Goal: Download file/media

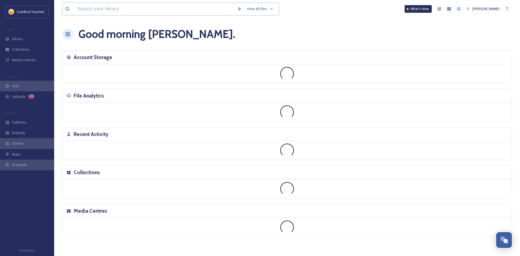
click at [148, 6] on input at bounding box center [155, 9] width 160 height 12
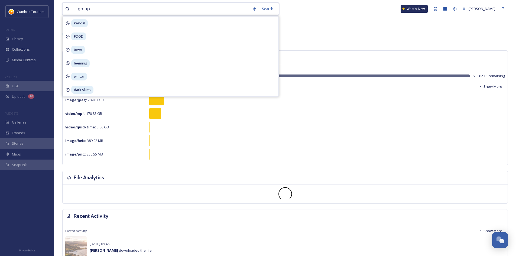
type input "go ape"
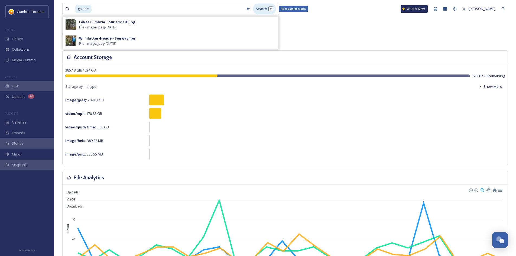
click at [256, 6] on div "Search Press Enter to search" at bounding box center [264, 9] width 23 height 11
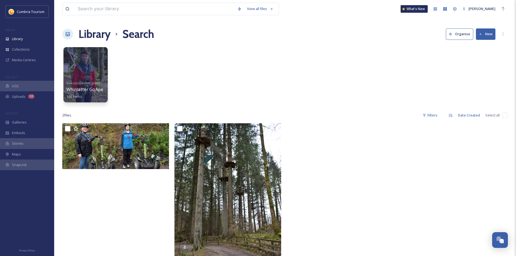
click at [82, 72] on div at bounding box center [85, 74] width 44 height 55
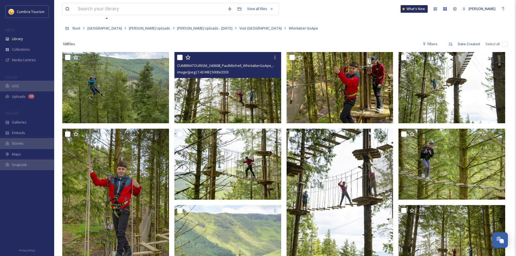
scroll to position [54, 0]
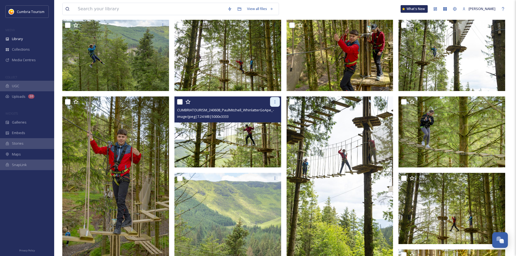
click at [273, 102] on icon at bounding box center [275, 102] width 4 height 4
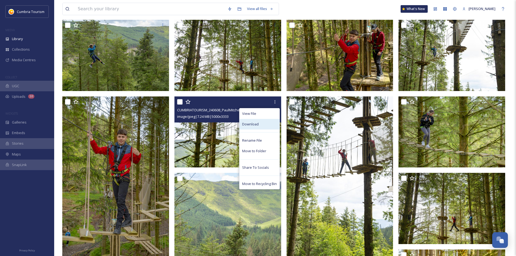
click at [259, 124] on div "Download" at bounding box center [259, 124] width 40 height 11
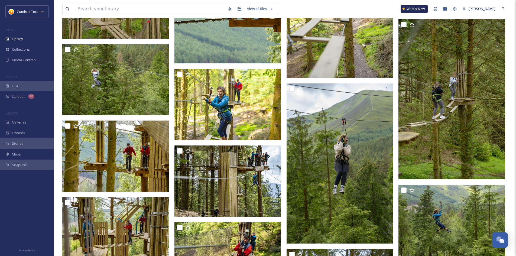
scroll to position [3402, 0]
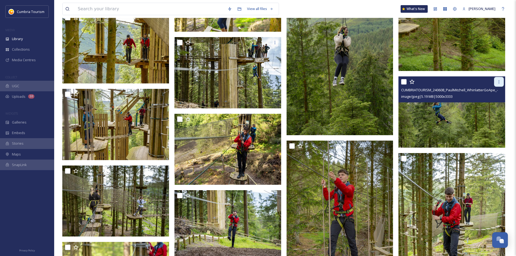
click at [497, 81] on icon at bounding box center [499, 82] width 4 height 4
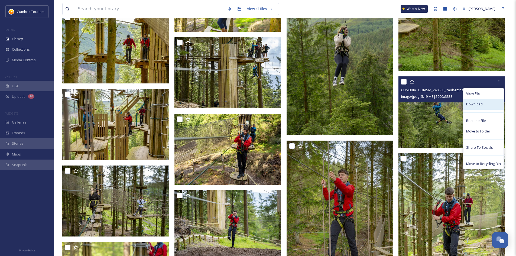
click at [474, 104] on span "Download" at bounding box center [474, 104] width 17 height 5
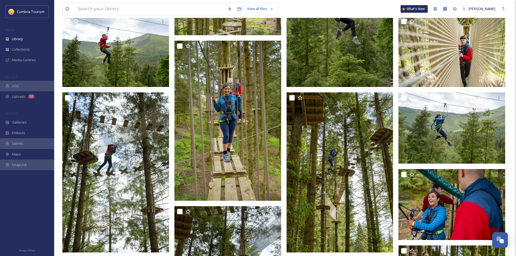
scroll to position [3808, 0]
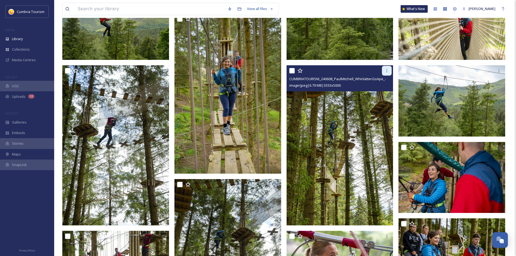
click at [387, 71] on icon at bounding box center [387, 70] width 1 height 3
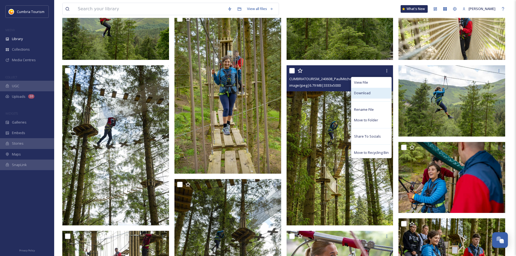
click at [365, 92] on span "Download" at bounding box center [362, 92] width 17 height 5
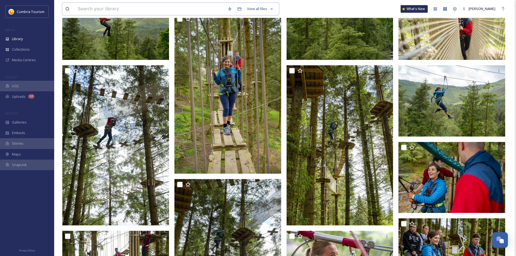
click at [124, 10] on input at bounding box center [150, 9] width 150 height 12
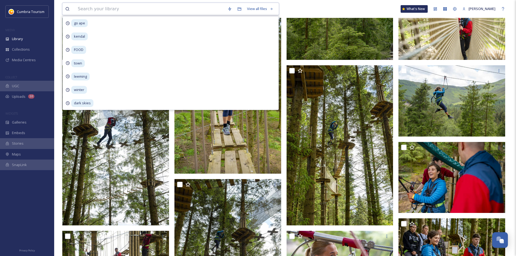
click at [101, 9] on input at bounding box center [150, 9] width 150 height 12
type input "afternoon tea"
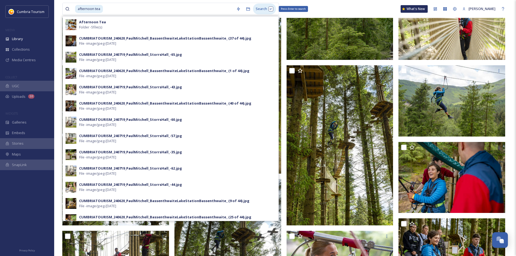
click at [257, 10] on div "Search Press Enter to search" at bounding box center [264, 9] width 23 height 11
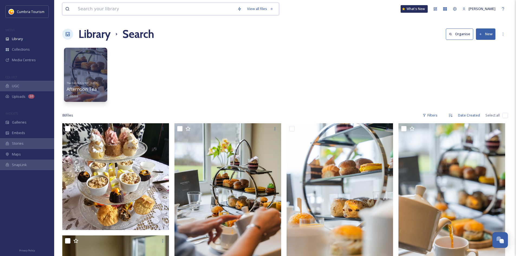
click at [106, 10] on input at bounding box center [155, 9] width 160 height 12
click at [86, 11] on input "augil castle" at bounding box center [162, 9] width 174 height 12
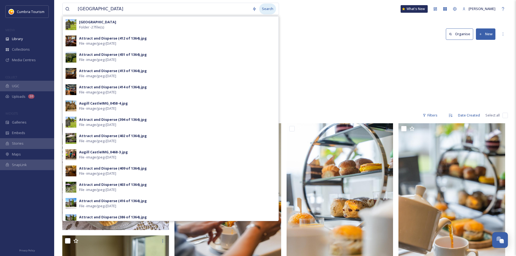
click at [268, 7] on div "Search" at bounding box center [267, 9] width 17 height 11
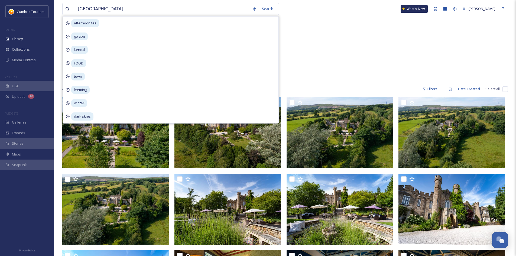
scroll to position [27, 0]
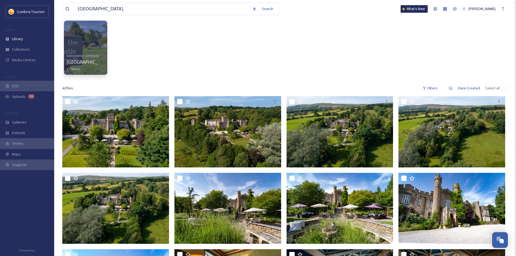
click at [340, 73] on div "[GEOGRAPHIC_DATA] & [GEOGRAPHIC_DATA] 27 items" at bounding box center [285, 49] width 446 height 62
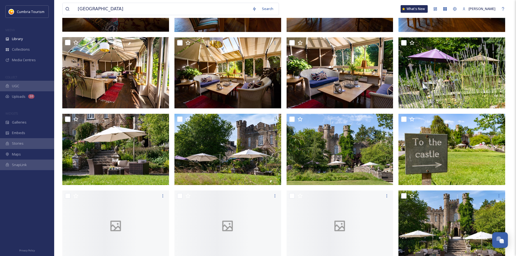
scroll to position [433, 0]
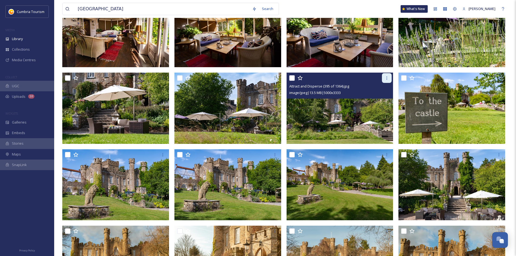
click at [384, 77] on div at bounding box center [387, 78] width 10 height 10
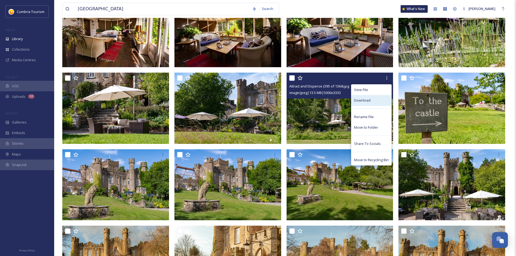
click at [368, 101] on span "Download" at bounding box center [362, 100] width 17 height 5
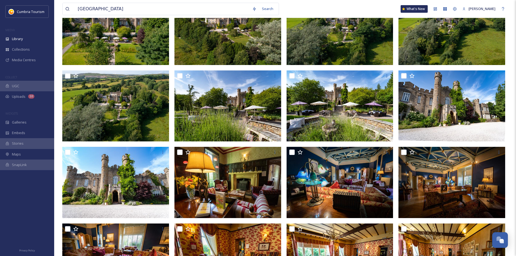
scroll to position [35, 0]
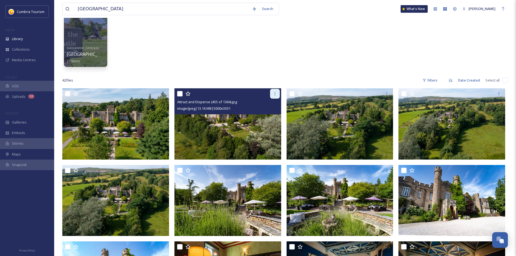
click at [274, 93] on icon at bounding box center [275, 94] width 4 height 4
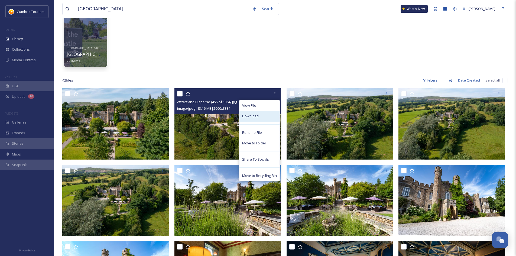
click at [259, 118] on div "Download" at bounding box center [259, 116] width 40 height 11
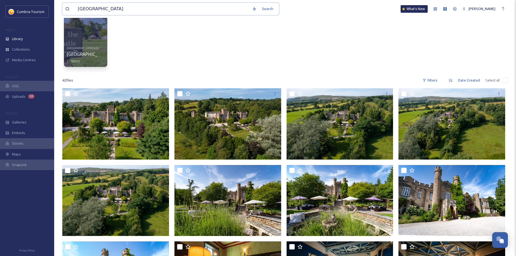
drag, startPoint x: 100, startPoint y: 10, endPoint x: 57, endPoint y: 11, distance: 42.8
type input "windermere jetty"
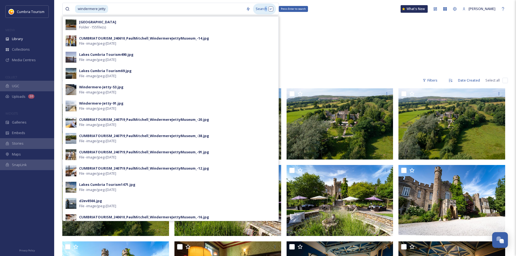
click at [266, 11] on div "Search Press Enter to search" at bounding box center [264, 9] width 23 height 11
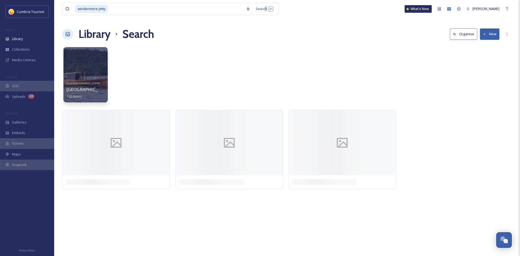
click at [77, 72] on div at bounding box center [85, 74] width 44 height 55
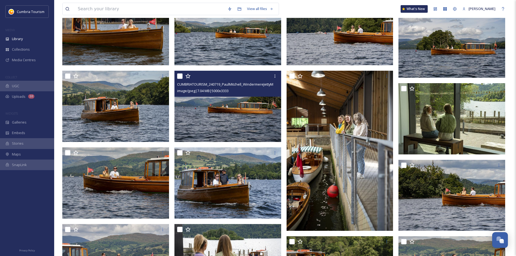
scroll to position [406, 0]
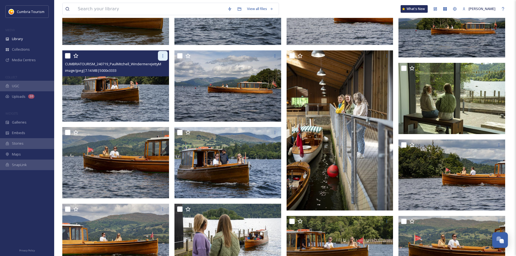
click at [162, 55] on icon at bounding box center [163, 56] width 4 height 4
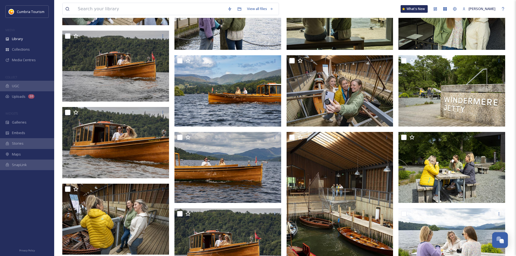
scroll to position [1300, 0]
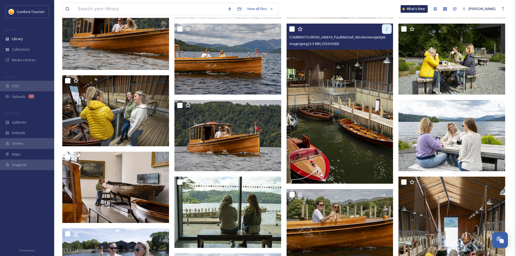
click at [387, 28] on icon at bounding box center [387, 29] width 4 height 4
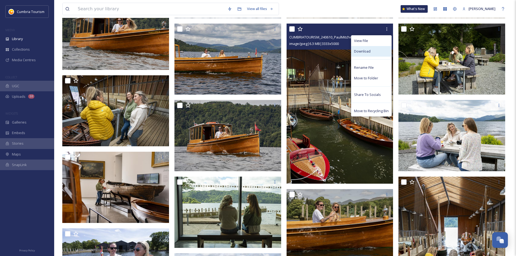
click at [367, 52] on span "Download" at bounding box center [362, 51] width 17 height 5
